Goal: Task Accomplishment & Management: Manage account settings

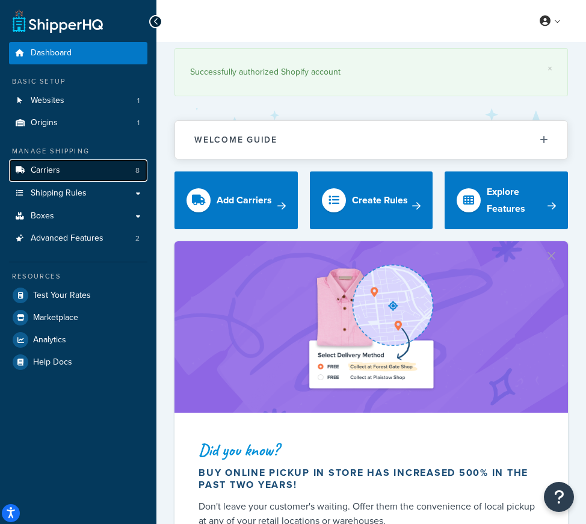
click at [46, 170] on span "Carriers" at bounding box center [45, 170] width 29 height 10
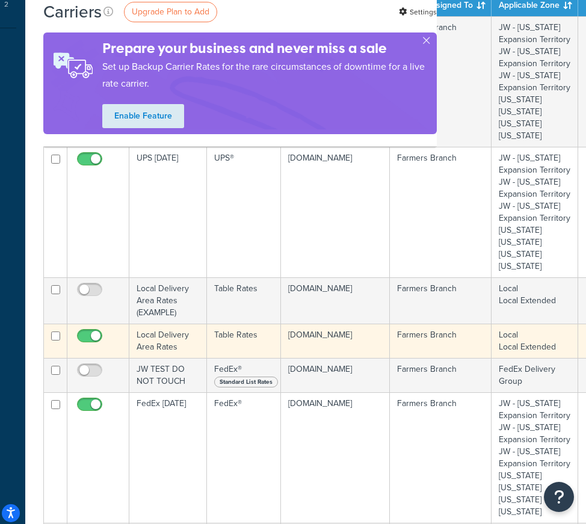
scroll to position [234, 164]
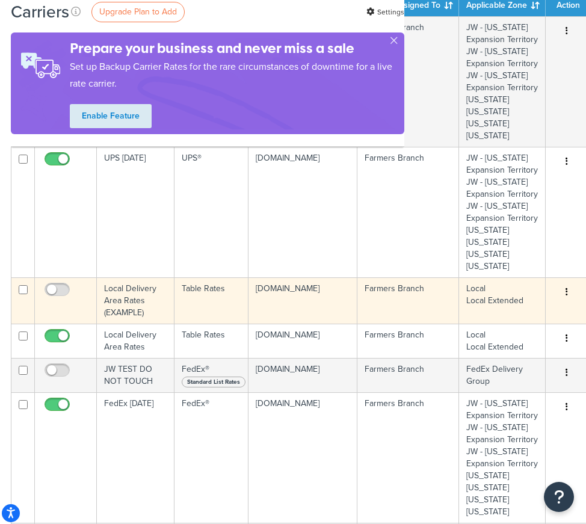
click at [561, 291] on button "button" at bounding box center [566, 292] width 17 height 19
click at [565, 293] on icon "button" at bounding box center [566, 291] width 2 height 8
click at [565, 290] on button "button" at bounding box center [566, 292] width 17 height 19
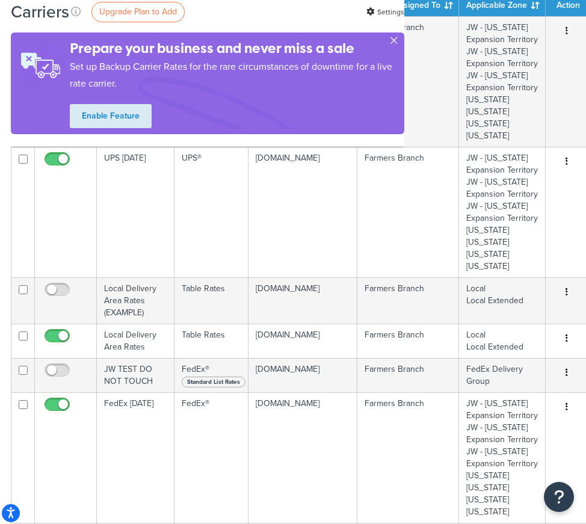
click at [394, 42] on button "button" at bounding box center [393, 42] width 3 height 3
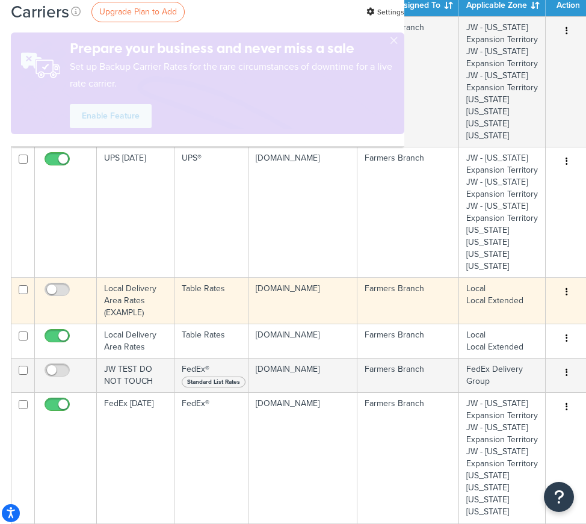
scroll to position [123, 164]
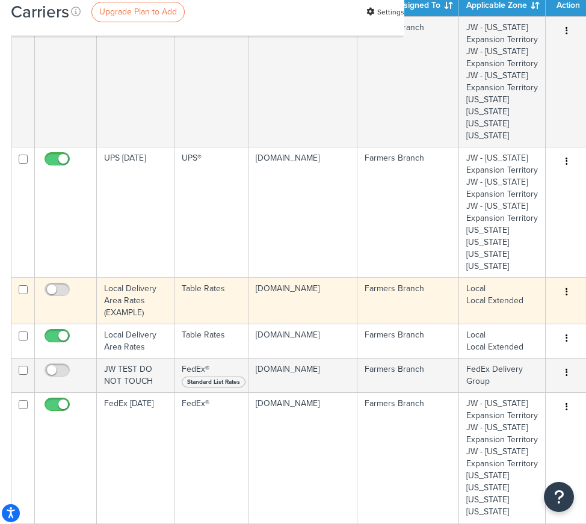
click at [565, 292] on button "button" at bounding box center [566, 292] width 17 height 19
click at [143, 286] on td "Local Delivery Area Rates (EXAMPLE)" at bounding box center [136, 300] width 78 height 46
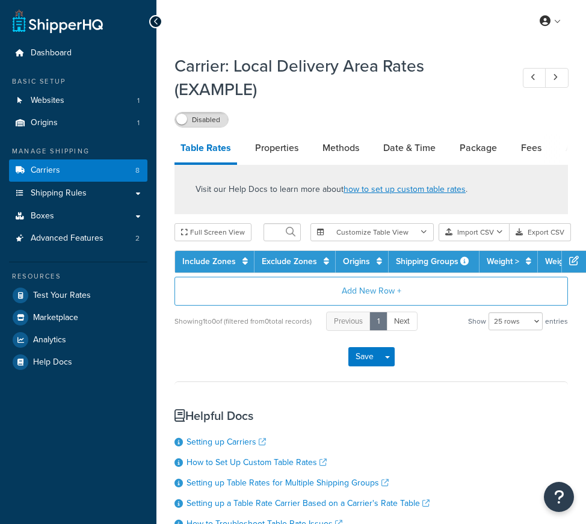
select select "25"
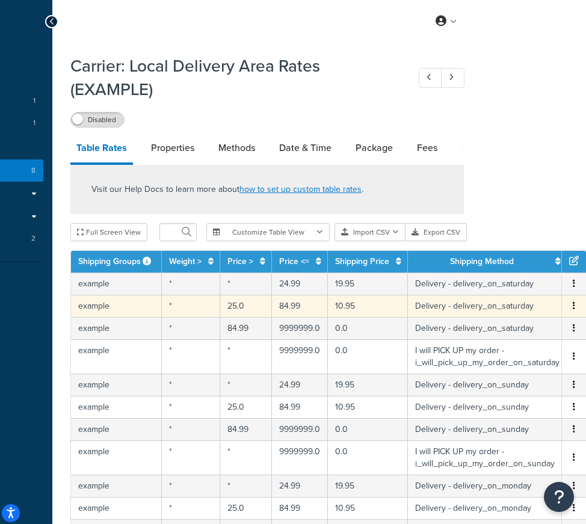
scroll to position [0, 110]
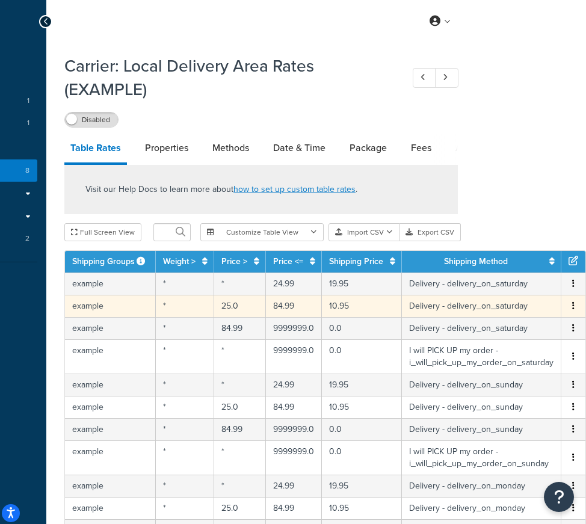
click at [574, 305] on icon "button" at bounding box center [573, 305] width 2 height 8
click at [165, 149] on link "Properties" at bounding box center [166, 147] width 55 height 29
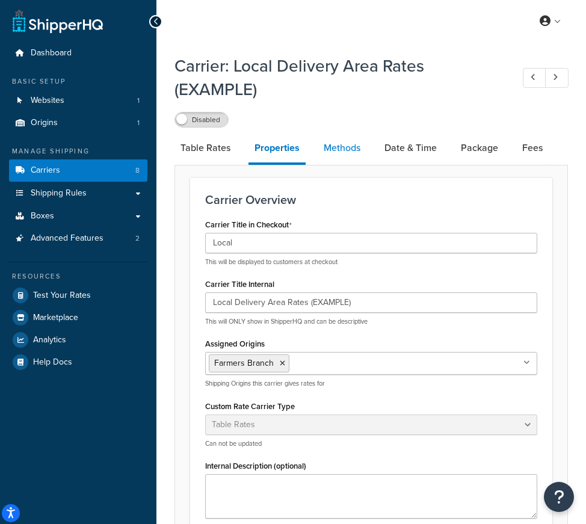
click at [342, 146] on link "Methods" at bounding box center [342, 147] width 49 height 29
select select "25"
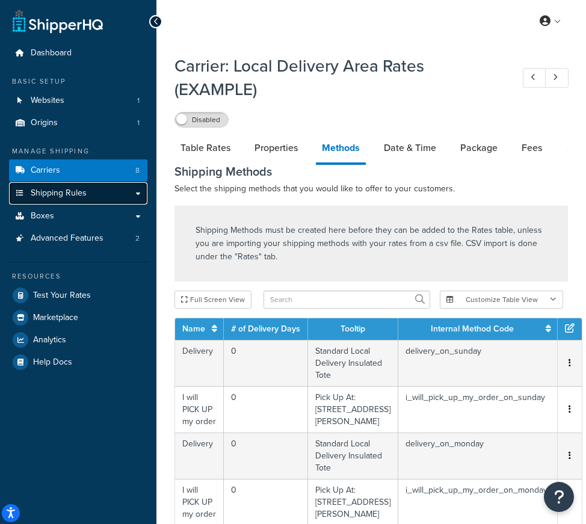
click at [64, 197] on span "Shipping Rules" at bounding box center [59, 193] width 56 height 10
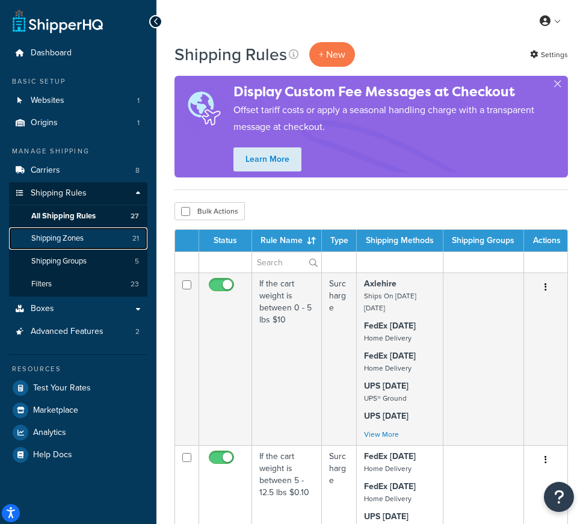
click at [64, 240] on span "Shipping Zones" at bounding box center [57, 238] width 52 height 10
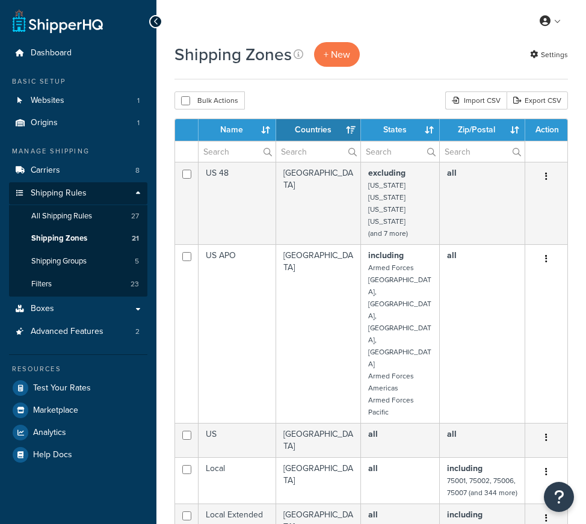
select select "15"
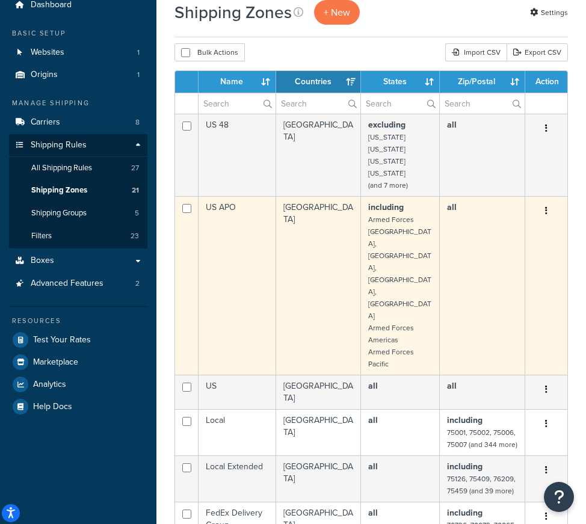
scroll to position [56, 0]
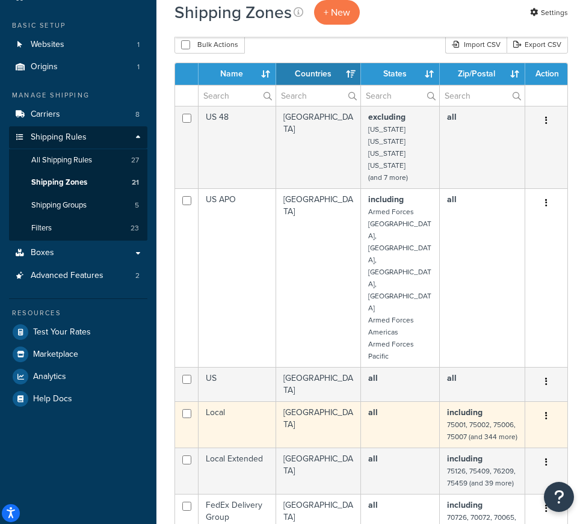
click at [545, 411] on icon "button" at bounding box center [546, 415] width 2 height 8
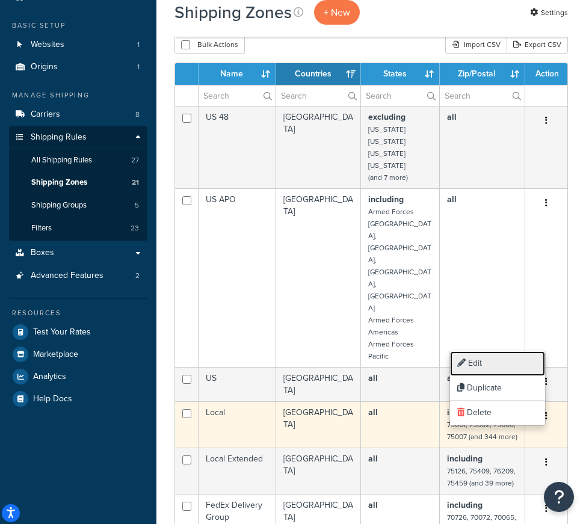
click at [478, 364] on link "Edit" at bounding box center [497, 363] width 95 height 25
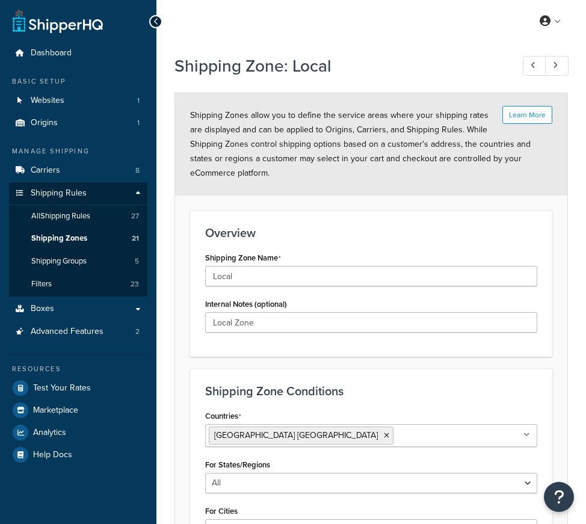
select select "including"
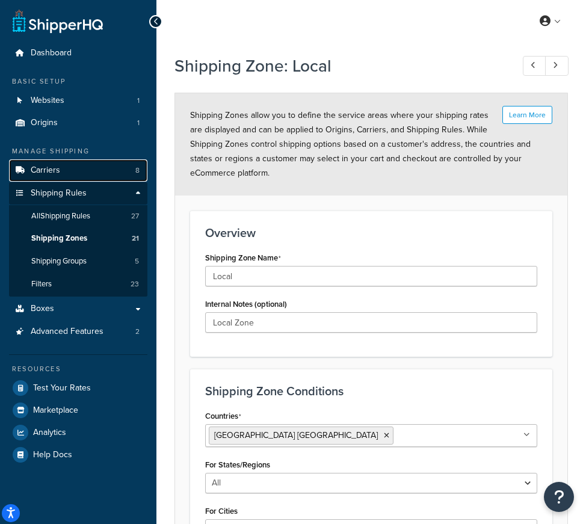
click at [63, 167] on link "Carriers 8" at bounding box center [78, 170] width 138 height 22
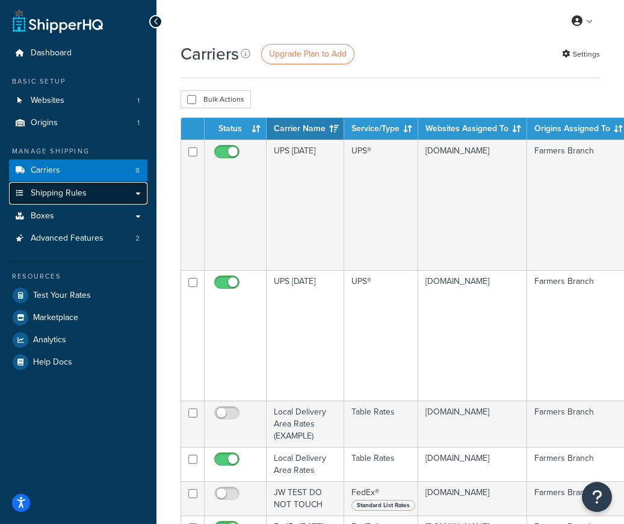
click at [37, 198] on span "Shipping Rules" at bounding box center [59, 193] width 56 height 10
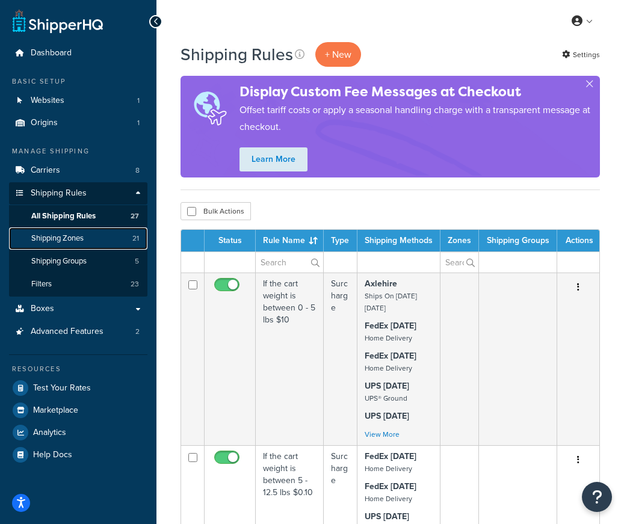
click at [41, 239] on span "Shipping Zones" at bounding box center [57, 238] width 52 height 10
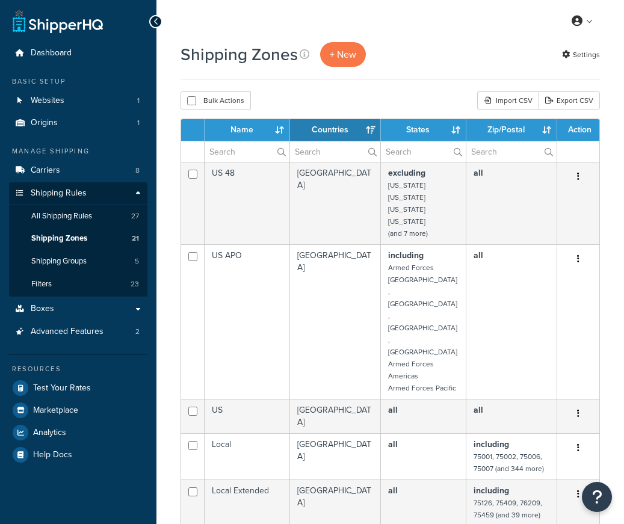
select select "15"
click at [61, 332] on span "Advanced Features" at bounding box center [67, 332] width 73 height 10
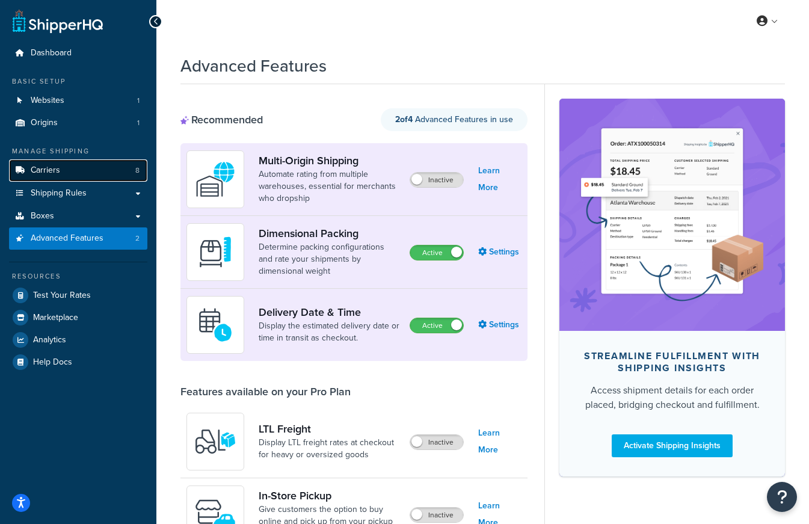
click at [33, 171] on span "Carriers" at bounding box center [45, 170] width 29 height 10
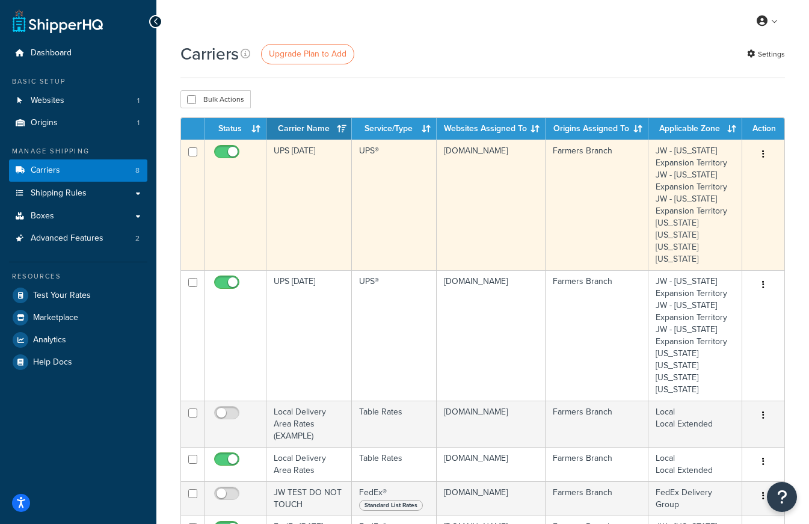
click at [762, 153] on icon "button" at bounding box center [763, 154] width 2 height 8
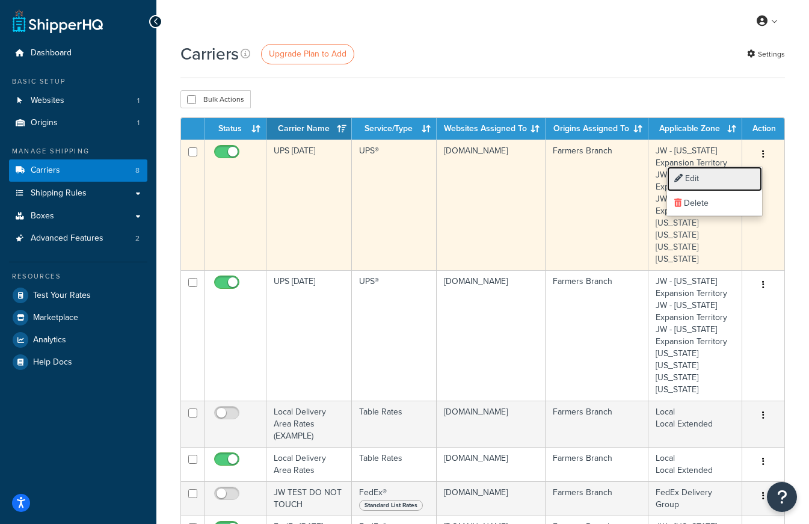
click at [692, 176] on link "Edit" at bounding box center [714, 179] width 95 height 25
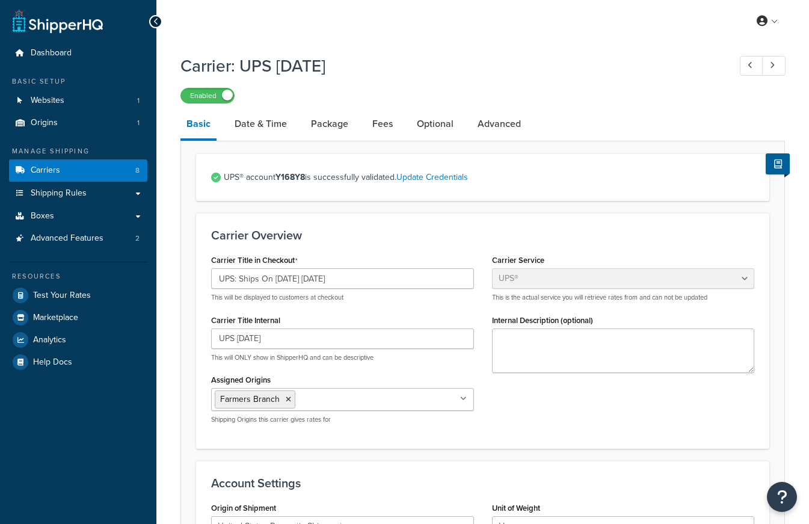
select select "ups"
click at [36, 168] on span "Carriers" at bounding box center [45, 170] width 29 height 10
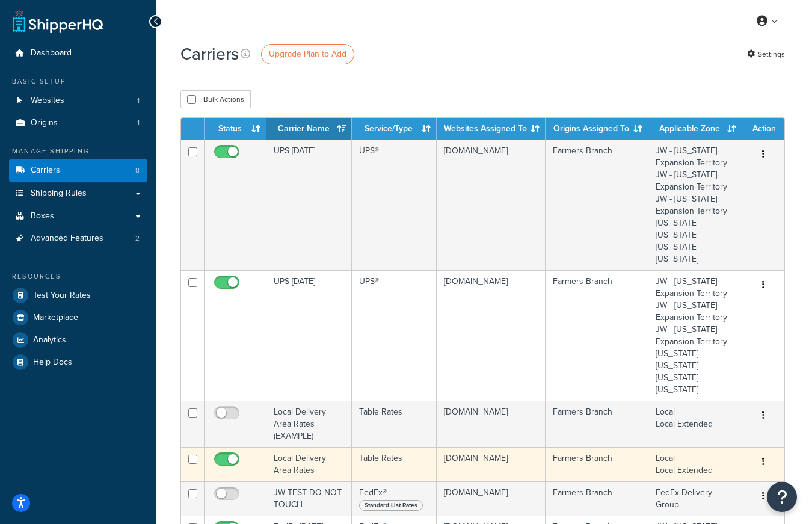
click at [765, 461] on button "button" at bounding box center [763, 461] width 17 height 19
click at [699, 482] on link "Edit" at bounding box center [714, 486] width 95 height 25
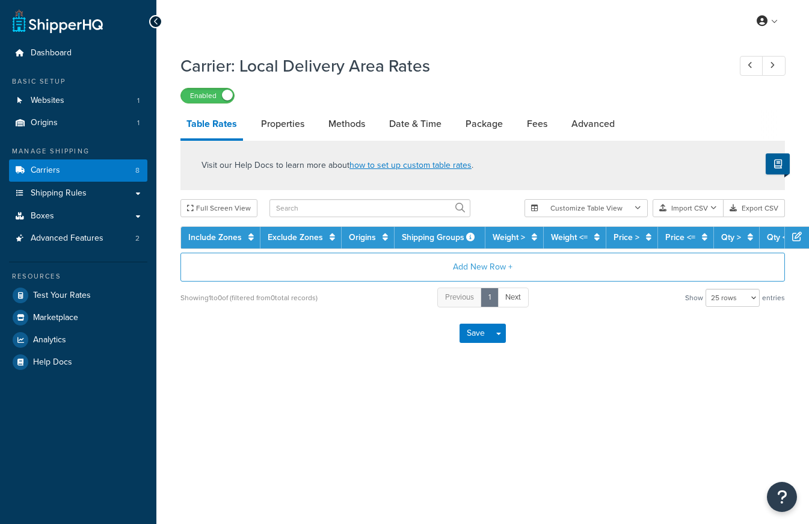
select select "25"
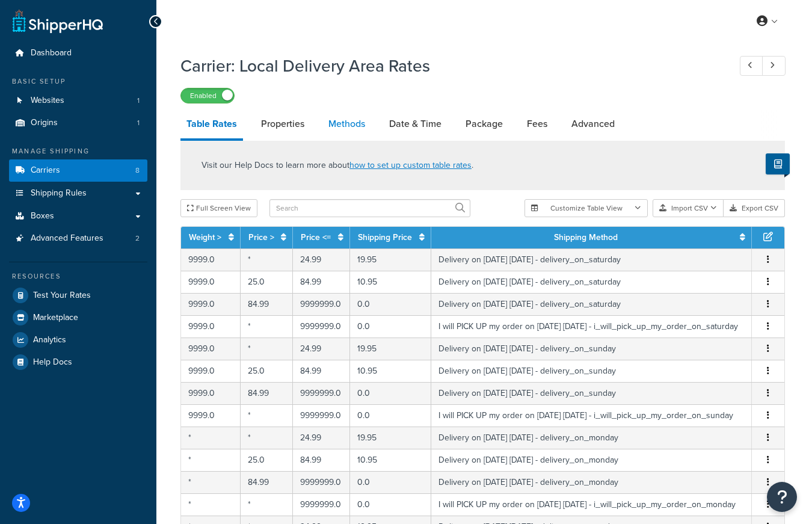
click at [346, 122] on link "Methods" at bounding box center [346, 123] width 49 height 29
select select "25"
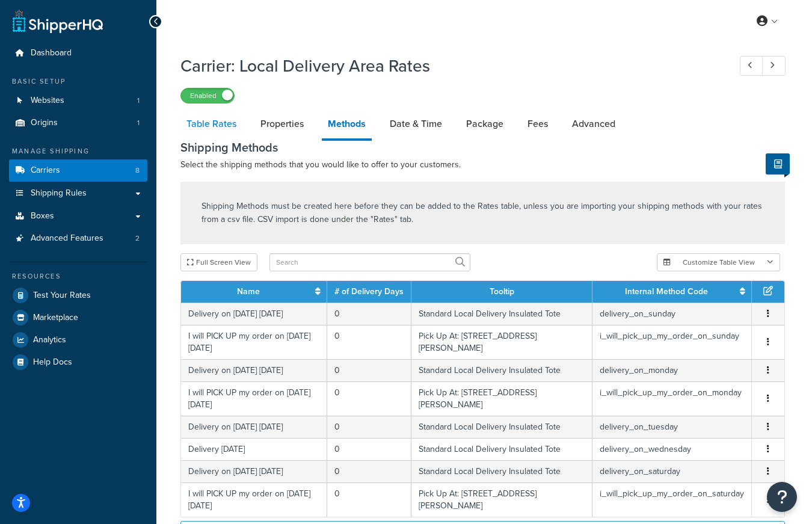
click at [220, 126] on link "Table Rates" at bounding box center [211, 123] width 62 height 29
select select "25"
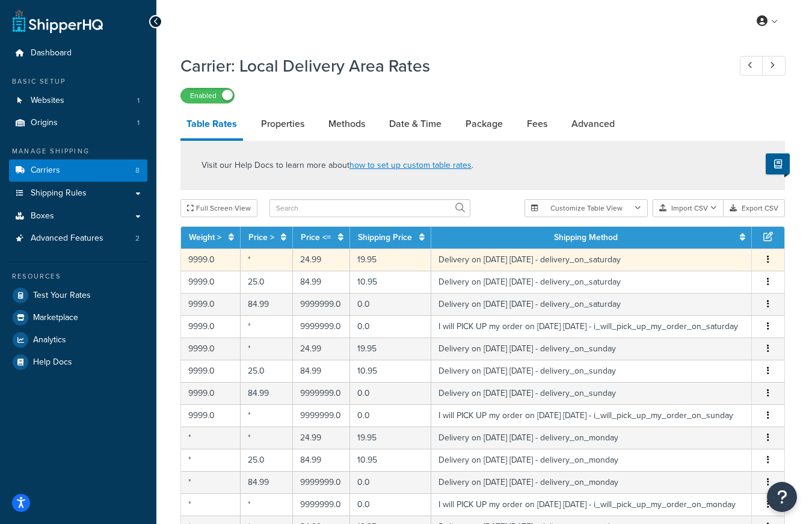
click at [770, 260] on button "button" at bounding box center [768, 259] width 10 height 13
click at [692, 233] on div "Edit" at bounding box center [706, 236] width 85 height 25
select select "153761"
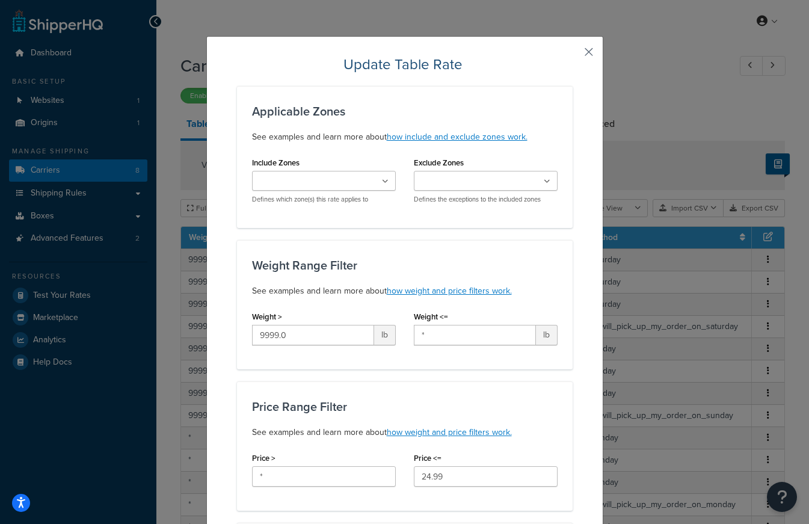
click at [572, 55] on button "button" at bounding box center [570, 56] width 3 height 3
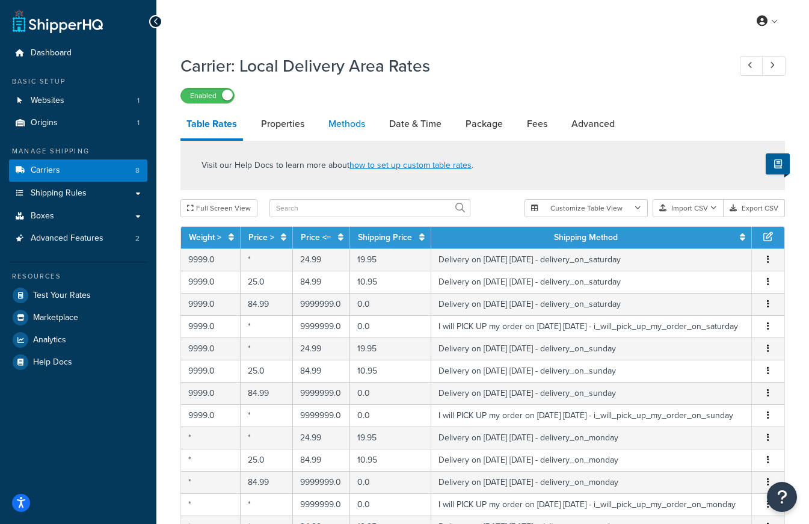
click at [343, 125] on link "Methods" at bounding box center [346, 123] width 49 height 29
select select "25"
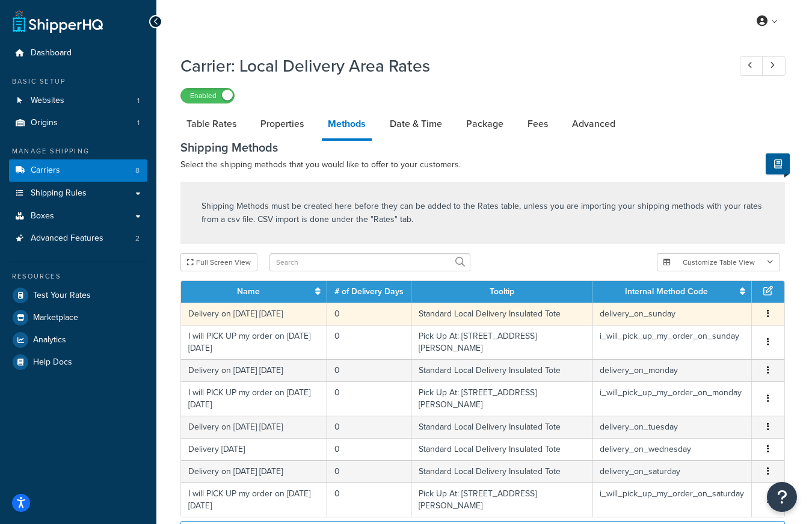
click at [770, 313] on button "button" at bounding box center [768, 313] width 10 height 13
click at [706, 304] on div "Edit" at bounding box center [706, 302] width 85 height 25
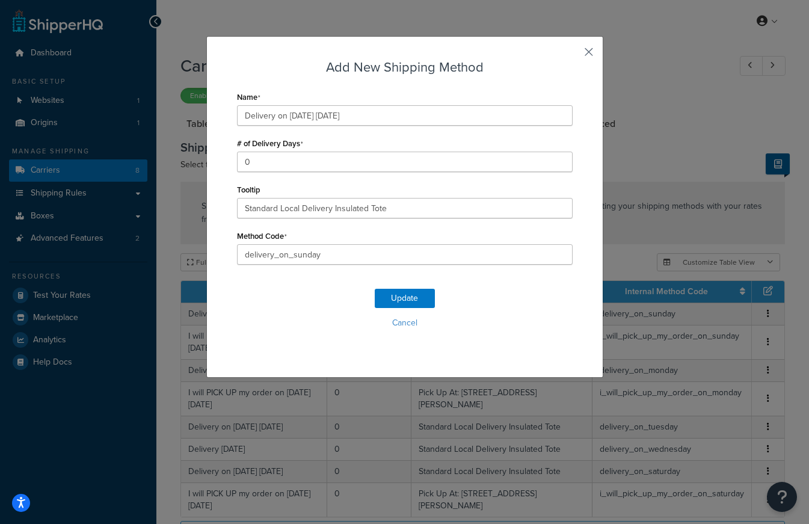
click at [572, 55] on button "button" at bounding box center [570, 56] width 3 height 3
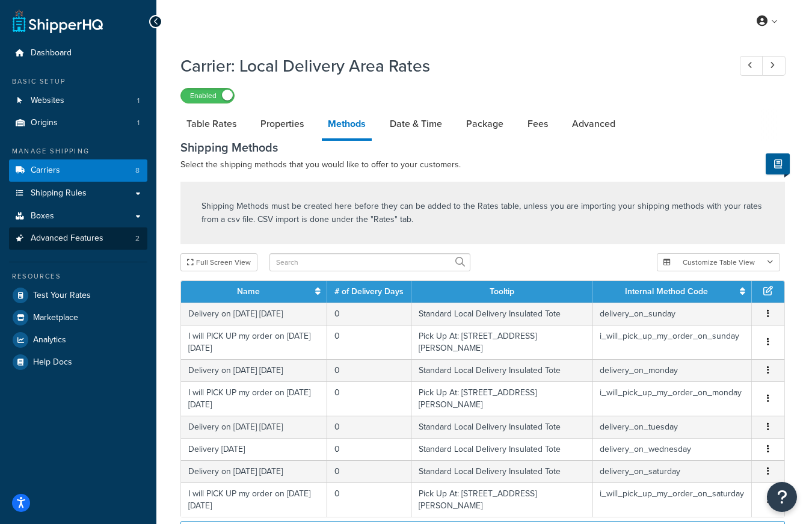
click at [43, 239] on span "Advanced Features" at bounding box center [67, 238] width 73 height 10
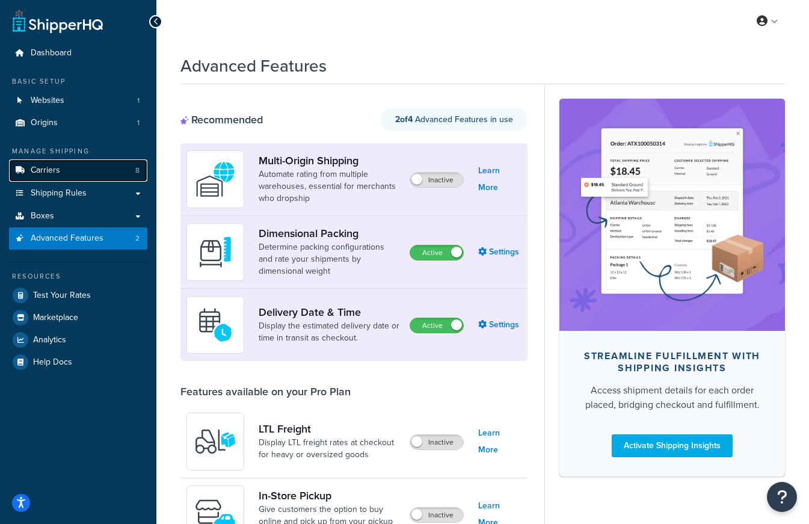
click at [42, 169] on span "Carriers" at bounding box center [45, 170] width 29 height 10
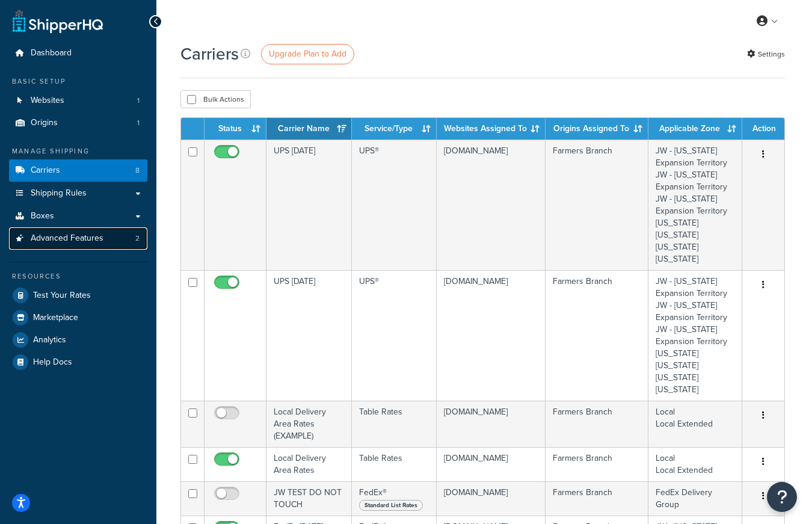
click at [69, 238] on span "Advanced Features" at bounding box center [67, 238] width 73 height 10
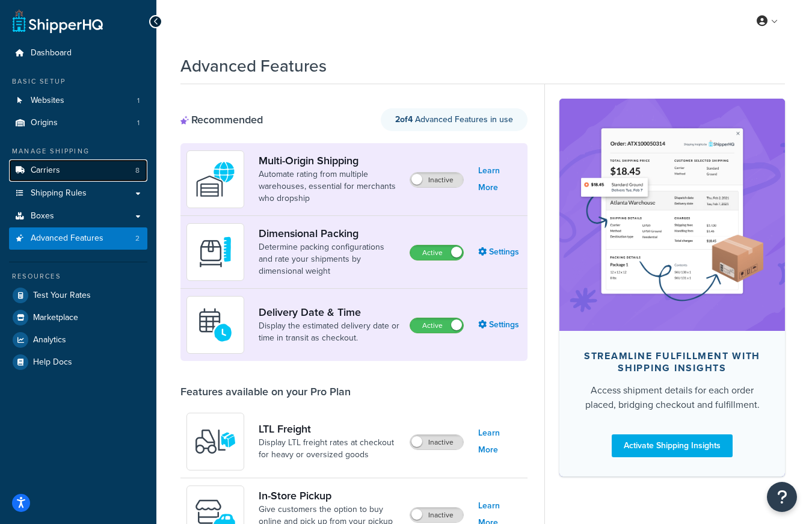
click at [43, 170] on span "Carriers" at bounding box center [45, 170] width 29 height 10
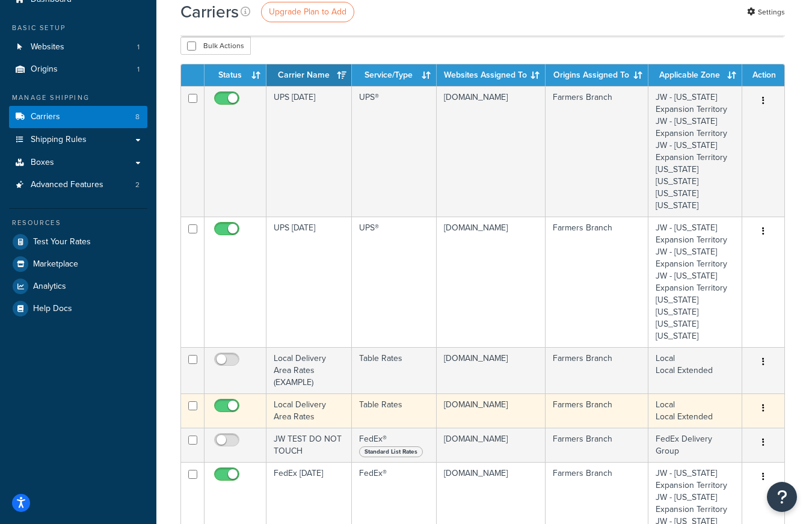
scroll to position [76, 0]
